Goal: Information Seeking & Learning: Stay updated

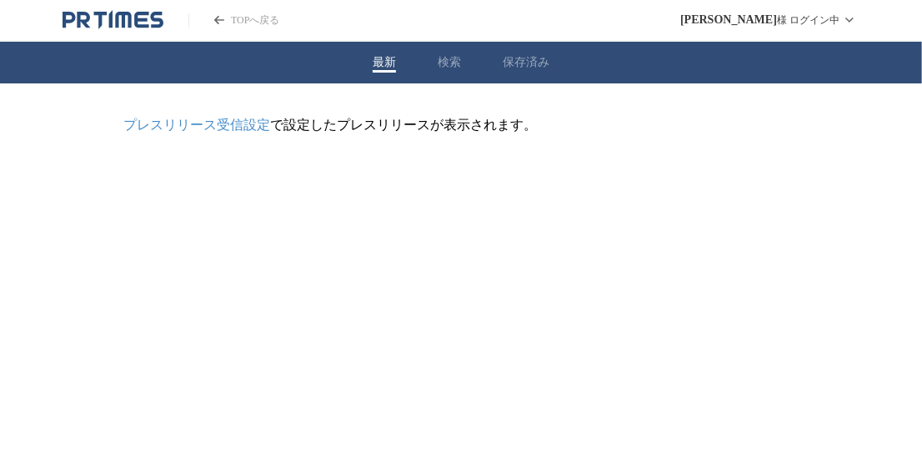
click at [448, 60] on button "検索" at bounding box center [449, 62] width 23 height 15
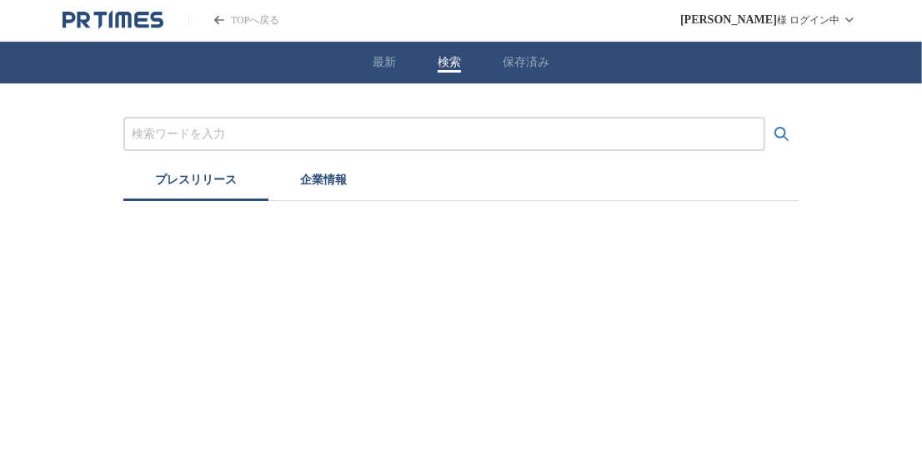
click at [409, 130] on input "プレスリリースおよび企業を検索する" at bounding box center [444, 134] width 625 height 18
click at [766, 118] on button "検索する" at bounding box center [782, 134] width 33 height 33
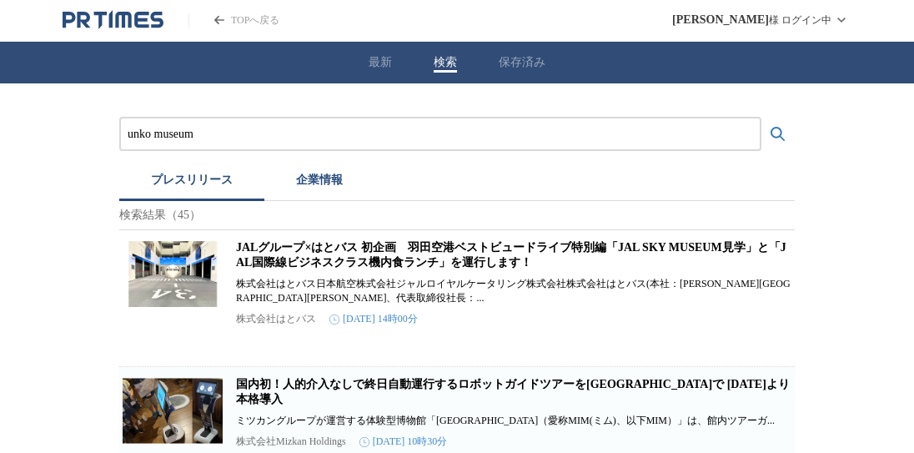
click at [249, 130] on input "unko museum" at bounding box center [440, 134] width 625 height 18
click at [761, 118] on button "検索する" at bounding box center [777, 134] width 33 height 33
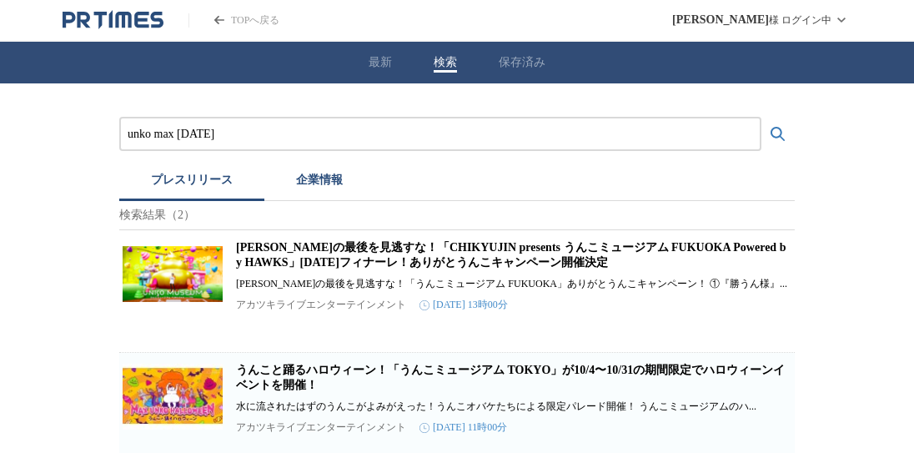
click at [384, 384] on link "うんこと踊るハロウィーン！「うんこミュージアム TOKYO」が10/4〜10/31の期間限定でハロウィーンイベントを開催！" at bounding box center [510, 378] width 549 height 28
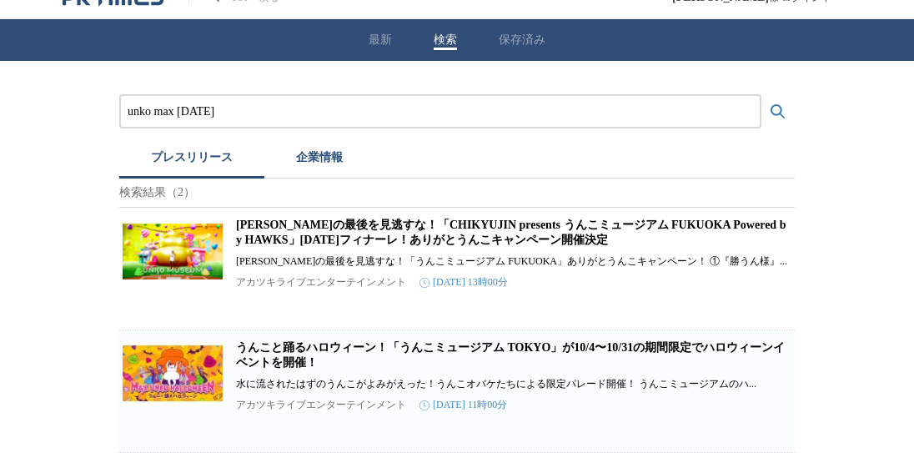
scroll to position [40, 0]
drag, startPoint x: 260, startPoint y: 94, endPoint x: 119, endPoint y: 91, distance: 141.0
click at [119, 94] on div "unko max [DATE]" at bounding box center [440, 111] width 642 height 34
type input "うんこ　ハロウィーン"
click at [761, 95] on button "検索する" at bounding box center [777, 111] width 33 height 33
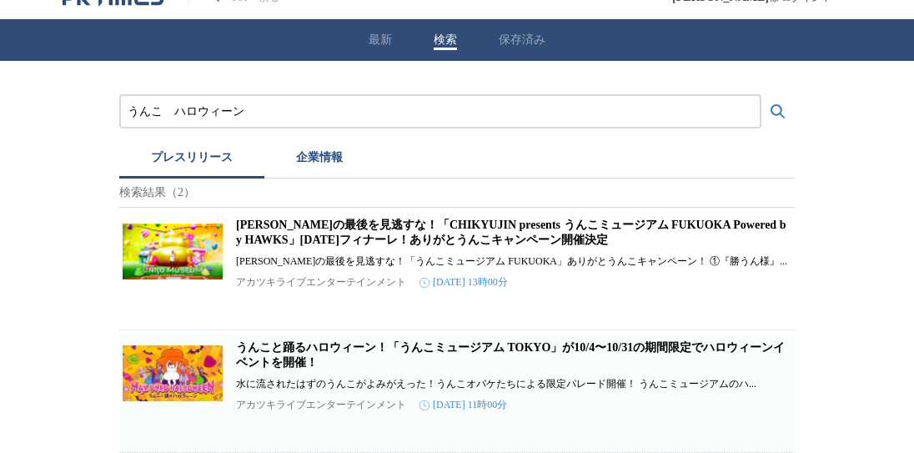
scroll to position [0, 0]
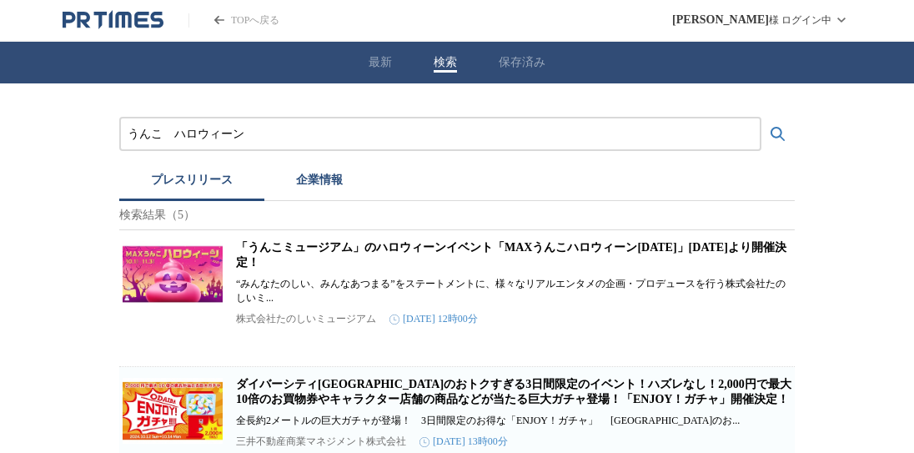
click at [408, 249] on link "「うんこミュージアム」のハロウィーンイベント「MAXうんこハロウィーン[DATE]」[DATE]より開催決定！" at bounding box center [511, 255] width 550 height 28
